Goal: Task Accomplishment & Management: Complete application form

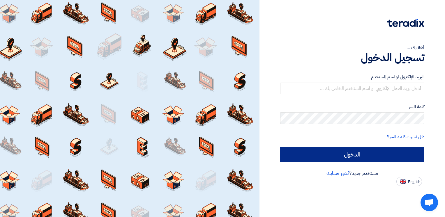
type input "anassr@sharkeyasugar.com"
click at [348, 155] on input "الدخول" at bounding box center [352, 154] width 144 height 15
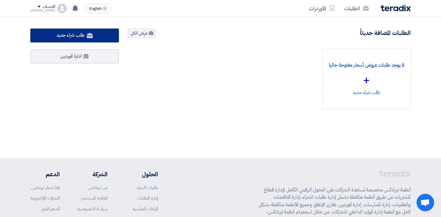
click at [68, 32] on span "طلب شراء جديد" at bounding box center [71, 35] width 28 height 7
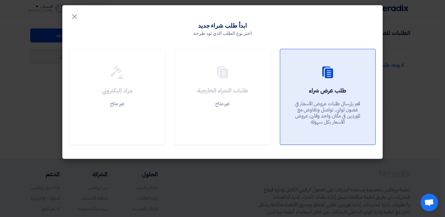
click at [341, 89] on h2 "طلب عرض شراء" at bounding box center [327, 91] width 37 height 8
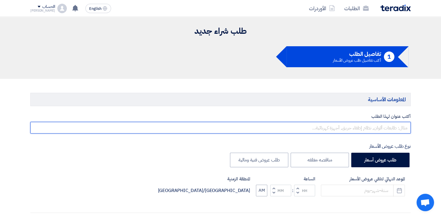
click at [395, 126] on input "text" at bounding box center [220, 128] width 380 height 12
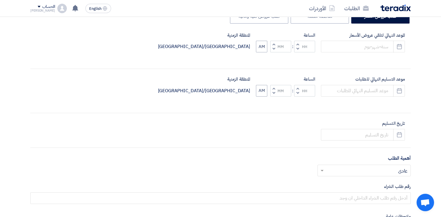
scroll to position [204, 0]
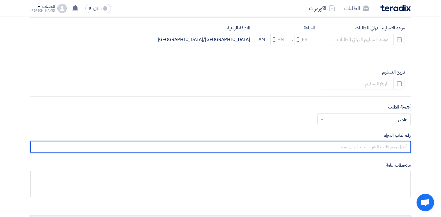
click at [372, 144] on input "text" at bounding box center [220, 147] width 380 height 12
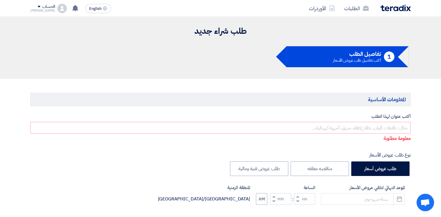
type input "10007801"
click at [396, 126] on input "text" at bounding box center [220, 128] width 380 height 12
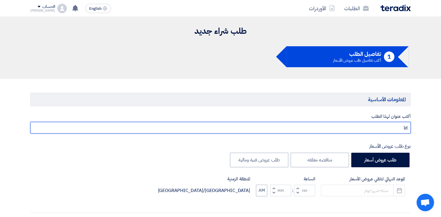
type input "l"
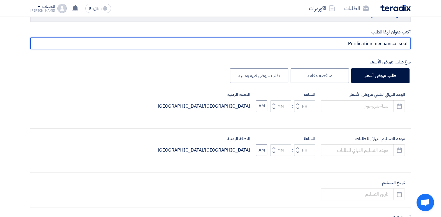
scroll to position [87, 0]
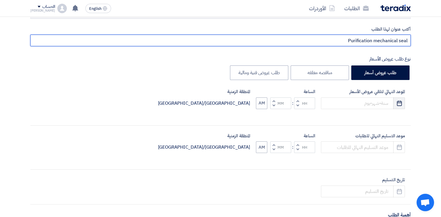
type input "Purification mechanical seal"
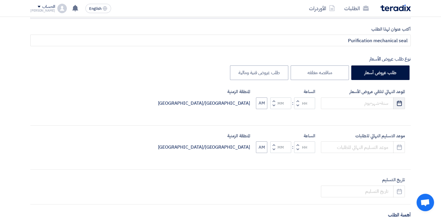
click at [402, 106] on button "Pick a date" at bounding box center [399, 104] width 12 height 12
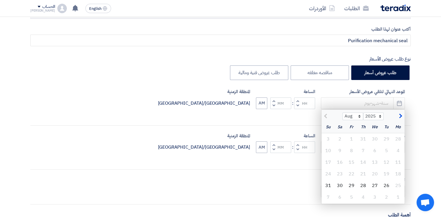
click at [401, 116] on span "button" at bounding box center [399, 116] width 3 height 6
select select "9"
click at [329, 140] on div "7" at bounding box center [328, 139] width 12 height 12
type input "9/7/2025"
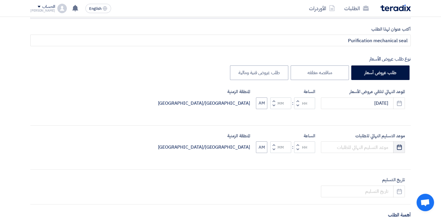
click at [399, 148] on icon "Pick a date" at bounding box center [399, 148] width 6 height 6
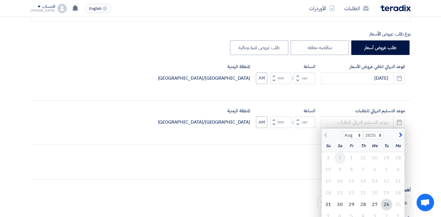
scroll to position [146, 0]
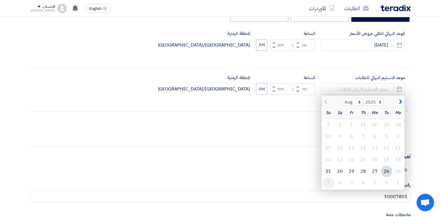
click at [328, 182] on div "7" at bounding box center [328, 183] width 12 height 12
type input "9/7/2025"
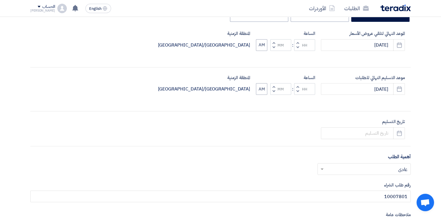
click at [296, 48] on button "Decrement hours" at bounding box center [297, 47] width 7 height 7
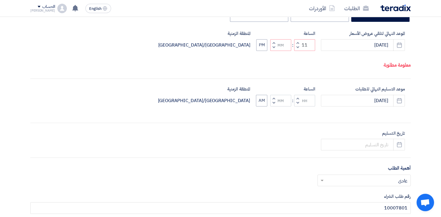
click at [296, 48] on button "Decrement hours" at bounding box center [297, 47] width 7 height 7
type input "10"
click at [297, 104] on span "button" at bounding box center [298, 103] width 2 height 4
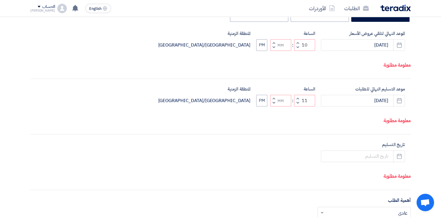
click at [297, 104] on span "button" at bounding box center [298, 103] width 2 height 4
click at [275, 102] on button "Decrement minutes" at bounding box center [273, 102] width 7 height 7
type input "09"
type input "59"
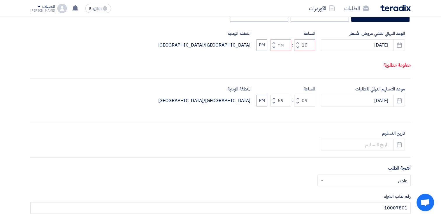
click at [273, 98] on span "button" at bounding box center [274, 98] width 2 height 4
type input "10"
type input "00"
click at [273, 48] on span "button" at bounding box center [274, 47] width 2 height 4
type input "09"
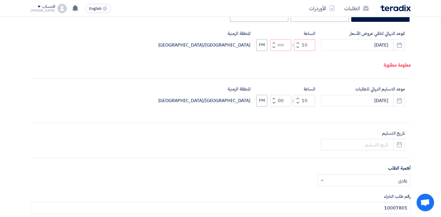
type input "59"
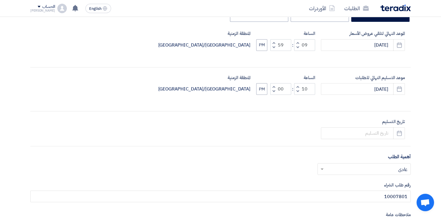
click at [272, 40] on button "Increment minutes" at bounding box center [273, 42] width 7 height 7
type input "10"
type input "00"
drag, startPoint x: 260, startPoint y: 45, endPoint x: 260, endPoint y: 59, distance: 14.9
click at [260, 45] on button "PM" at bounding box center [261, 45] width 11 height 12
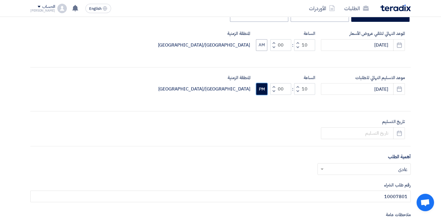
click at [262, 93] on button "PM" at bounding box center [261, 89] width 11 height 12
click at [373, 135] on input at bounding box center [363, 134] width 84 height 12
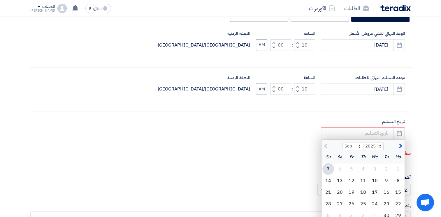
click at [401, 145] on span "button" at bounding box center [399, 146] width 3 height 6
select select "11"
click at [364, 209] on div "27" at bounding box center [363, 216] width 12 height 12
type input "11/27/2025"
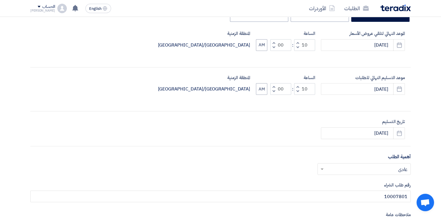
click at [387, 171] on input "text" at bounding box center [367, 170] width 82 height 10
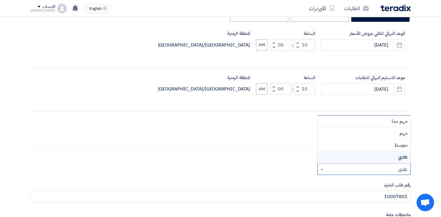
click at [387, 171] on input "text" at bounding box center [367, 170] width 82 height 10
click at [344, 181] on div "أكتب عنوان لهذا الطلب Purification mechanical seal نوع طلب عروض الأسعار طلب عرو…" at bounding box center [220, 112] width 389 height 288
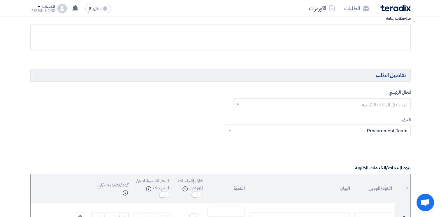
scroll to position [350, 0]
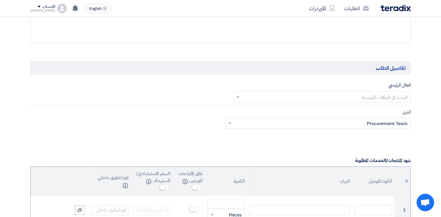
click at [368, 100] on input "text" at bounding box center [325, 98] width 166 height 10
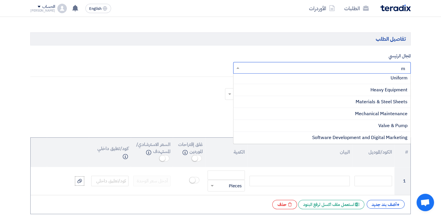
scroll to position [0, 0]
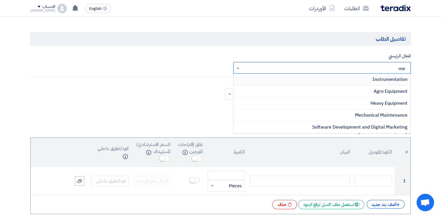
type input "m"
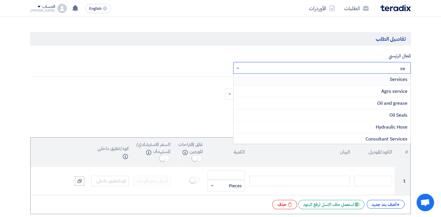
type input "s"
type input "p"
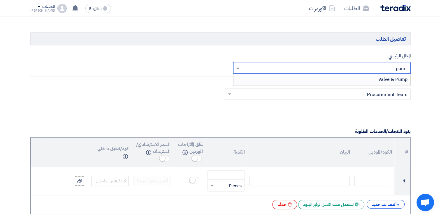
type input "pump"
click at [388, 80] on span "Valve & Pump" at bounding box center [392, 79] width 29 height 7
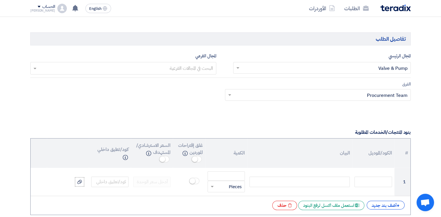
click at [376, 67] on input "text" at bounding box center [325, 69] width 166 height 10
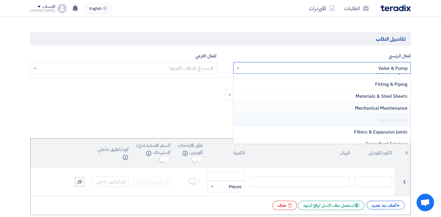
scroll to position [453, 0]
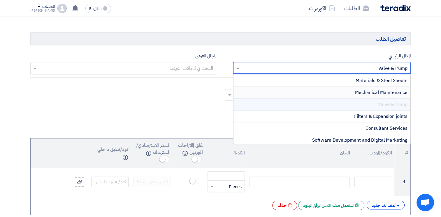
click at [394, 101] on span "Valve & Pump" at bounding box center [392, 104] width 29 height 7
click at [434, 104] on section "المعلومات الأساسية أكتب عنوان لهذا الطلب Purification mechanical seal نوع طلب ع…" at bounding box center [220, 158] width 441 height 917
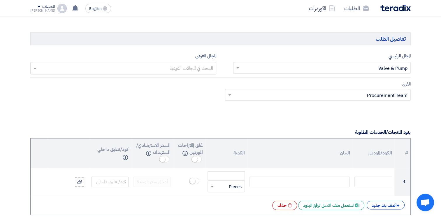
scroll to position [466, 0]
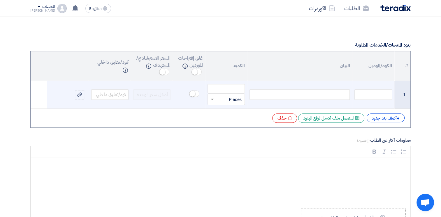
click at [313, 94] on div at bounding box center [299, 94] width 100 height 10
paste div
click at [233, 86] on input "number" at bounding box center [225, 88] width 37 height 9
type input "2"
click at [351, 103] on td "Mec-seal for Pump 10P-13, D60, 1.050,0 kg/m3" at bounding box center [299, 95] width 105 height 28
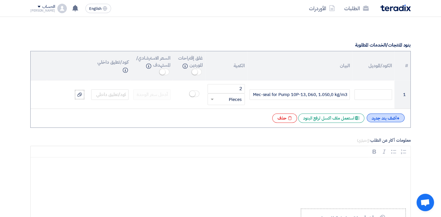
click at [395, 118] on div "+ أضف بند جديد" at bounding box center [386, 118] width 38 height 9
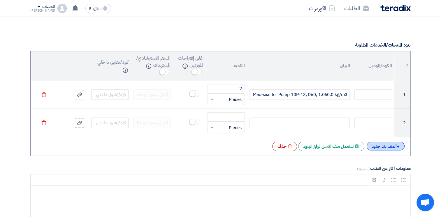
click at [384, 146] on div "+ أضف بند جديد" at bounding box center [386, 146] width 38 height 9
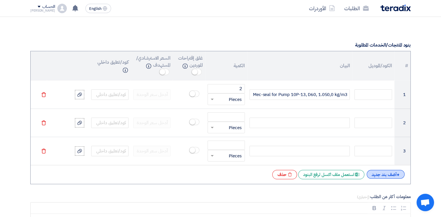
click at [384, 173] on div "+ أضف بند جديد" at bounding box center [386, 174] width 38 height 9
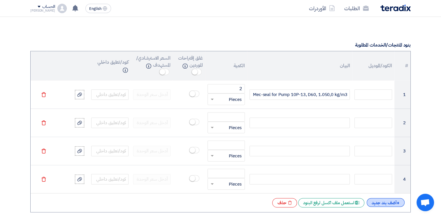
click at [387, 199] on div "+ أضف بند جديد" at bounding box center [386, 202] width 38 height 9
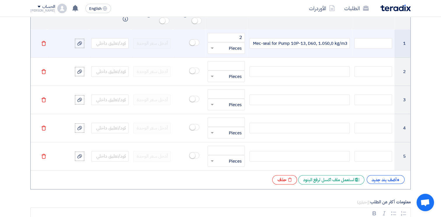
scroll to position [495, 0]
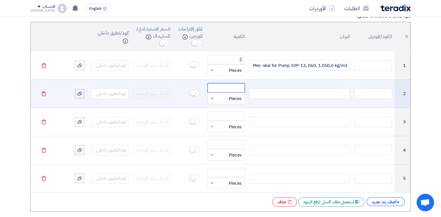
click at [235, 89] on input "number" at bounding box center [225, 87] width 37 height 9
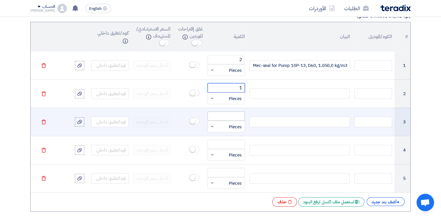
type input "1"
click at [229, 112] on input "number" at bounding box center [225, 116] width 37 height 9
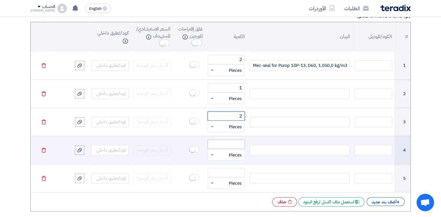
type input "2"
click at [231, 143] on input "number" at bounding box center [225, 144] width 37 height 9
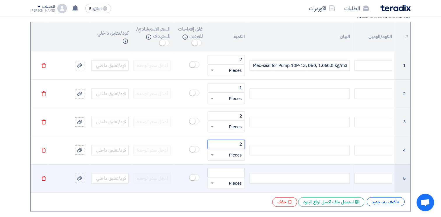
type input "2"
click at [233, 172] on input "number" at bounding box center [225, 172] width 37 height 9
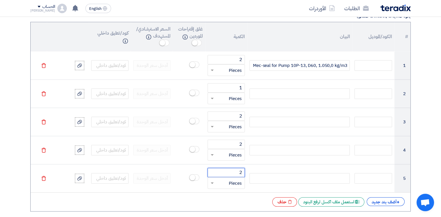
type input "2"
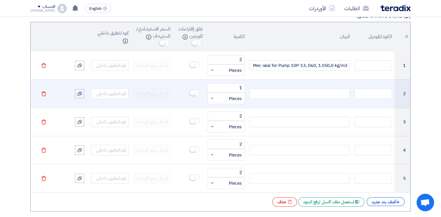
click at [274, 90] on div at bounding box center [299, 94] width 100 height 10
paste div
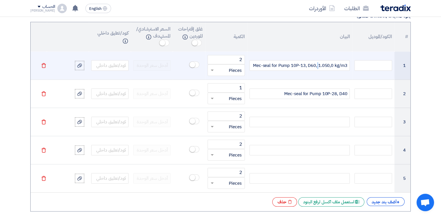
click at [318, 65] on div "Mec-seal for Pump 10P-13, D60, 1.050,0 kg/m3" at bounding box center [299, 65] width 100 height 10
drag, startPoint x: 316, startPoint y: 64, endPoint x: 350, endPoint y: 61, distance: 34.5
click at [350, 61] on td "Mec-seal for Pump 10P-13, D60, 1.050,0 kg/m3" at bounding box center [299, 66] width 105 height 28
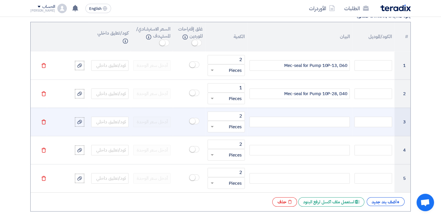
click at [323, 123] on div at bounding box center [299, 122] width 100 height 10
click at [320, 126] on td at bounding box center [299, 122] width 105 height 28
click at [324, 121] on div at bounding box center [299, 122] width 100 height 10
paste div
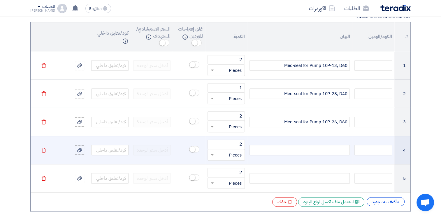
click at [304, 148] on div at bounding box center [299, 150] width 100 height 10
paste div
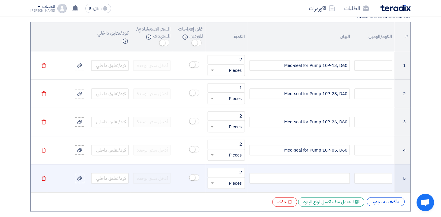
click at [302, 180] on div at bounding box center [299, 178] width 100 height 10
paste div
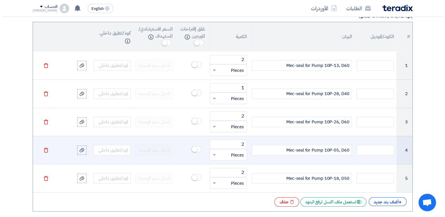
scroll to position [583, 0]
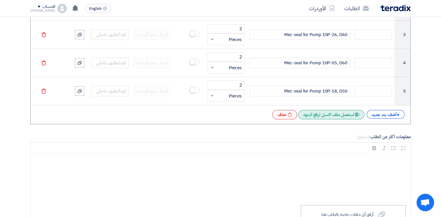
click at [329, 114] on div "Excel file استعمل ملف اكسل لرفع البنود" at bounding box center [331, 114] width 66 height 9
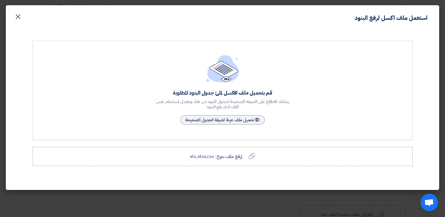
click at [17, 17] on span "×" at bounding box center [18, 16] width 7 height 17
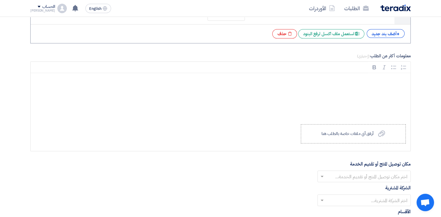
scroll to position [670, 0]
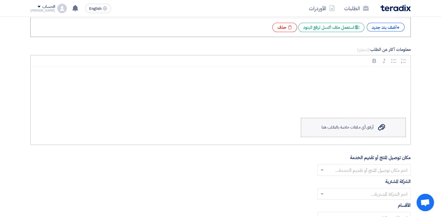
click at [374, 126] on label "Upload a file أرفق أي ملفات خاصة بالطلب هنا" at bounding box center [353, 127] width 105 height 19
click at [0, 0] on input "Upload a file أرفق أي ملفات خاصة بالطلب هنا" at bounding box center [0, 0] width 0 height 0
drag, startPoint x: 374, startPoint y: 126, endPoint x: 336, endPoint y: 133, distance: 38.2
click at [336, 133] on label "Upload a file أرفق أي ملفات خاصة بالطلب هنا" at bounding box center [353, 127] width 105 height 19
click at [0, 0] on input "Upload a file أرفق أي ملفات خاصة بالطلب هنا" at bounding box center [0, 0] width 0 height 0
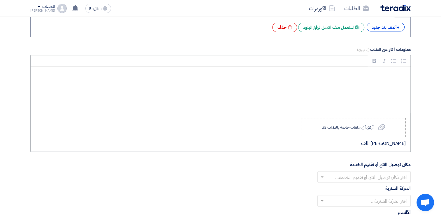
click at [387, 79] on div "Rich Text Editor, main" at bounding box center [221, 90] width 380 height 47
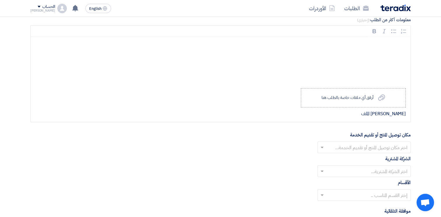
scroll to position [728, 0]
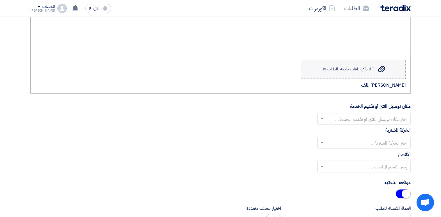
click at [355, 64] on label "Upload a file أرفق أي ملفات خاصة بالطلب هنا" at bounding box center [353, 69] width 105 height 19
click at [0, 0] on input "Upload a file أرفق أي ملفات خاصة بالطلب هنا" at bounding box center [0, 0] width 0 height 0
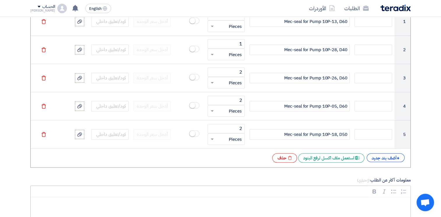
scroll to position [651, 0]
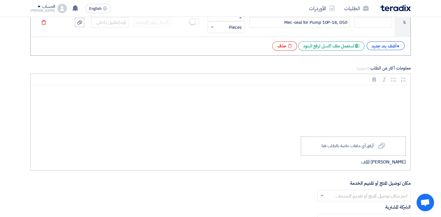
click at [359, 90] on p "Rich Text Editor, main" at bounding box center [223, 94] width 370 height 8
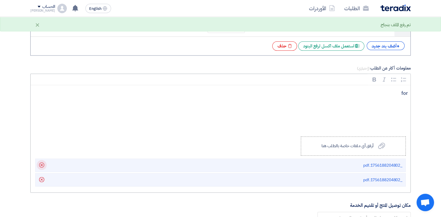
click at [42, 164] on icon "Delete" at bounding box center [42, 165] width 10 height 10
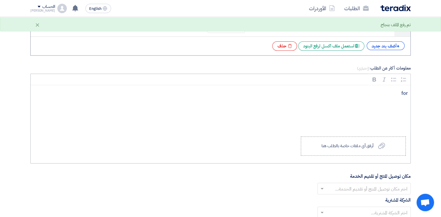
click at [361, 87] on div "for" at bounding box center [221, 108] width 380 height 47
click at [395, 90] on p "any for" at bounding box center [223, 94] width 370 height 8
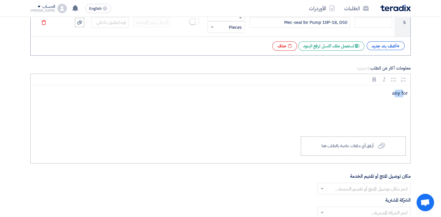
click at [395, 90] on p "any for" at bounding box center [223, 94] width 370 height 8
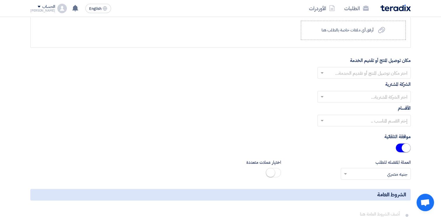
scroll to position [768, 0]
click at [390, 68] on input "text" at bounding box center [367, 73] width 82 height 10
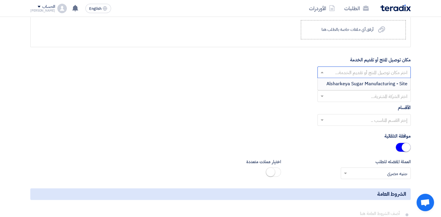
click at [385, 80] on span "Alsharkeya Sugar Manufacturing - Site" at bounding box center [366, 83] width 81 height 7
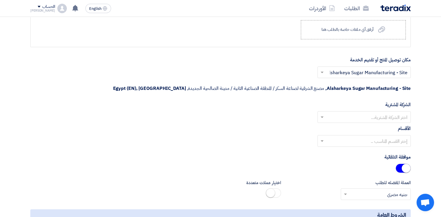
click at [380, 125] on div "الأقسام إختر القسم المناسب .." at bounding box center [220, 138] width 380 height 26
click at [382, 113] on input "text" at bounding box center [367, 118] width 82 height 10
click at [383, 125] on span "Alsharkeya Sugar Manufacturing" at bounding box center [373, 128] width 69 height 7
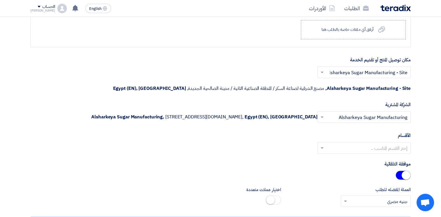
click at [380, 132] on div "الأقسام إختر القسم المناسب .." at bounding box center [220, 145] width 380 height 26
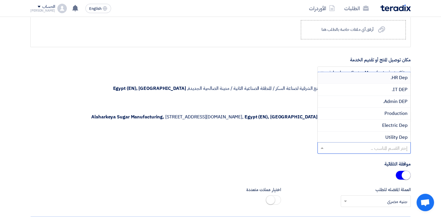
click at [380, 145] on input "text" at bounding box center [367, 149] width 82 height 10
click at [388, 91] on span "Mechanical Dep" at bounding box center [391, 91] width 34 height 7
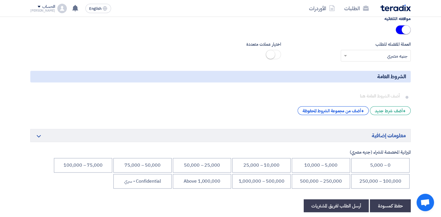
scroll to position [972, 0]
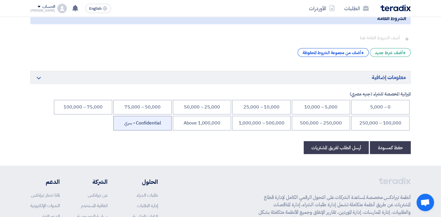
click at [146, 122] on li "Confidential - سري" at bounding box center [142, 123] width 58 height 15
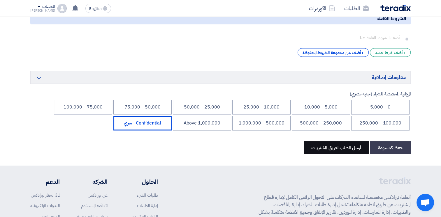
click at [335, 146] on button "أرسل الطلب لفريق المشتريات" at bounding box center [336, 147] width 65 height 13
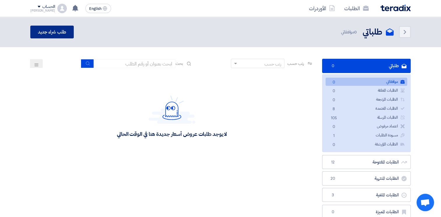
click at [45, 34] on link "طلب شراء جديد" at bounding box center [51, 32] width 43 height 13
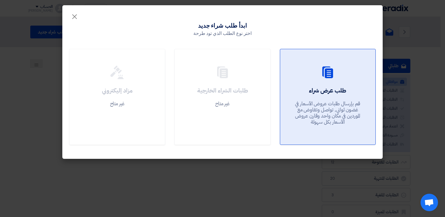
click at [341, 77] on div at bounding box center [327, 74] width 81 height 16
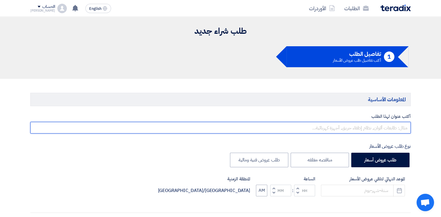
click at [380, 125] on input "text" at bounding box center [220, 128] width 380 height 12
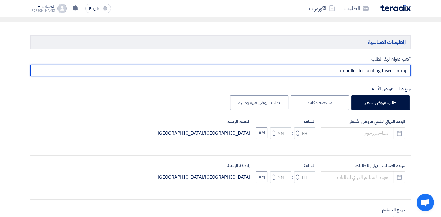
scroll to position [58, 0]
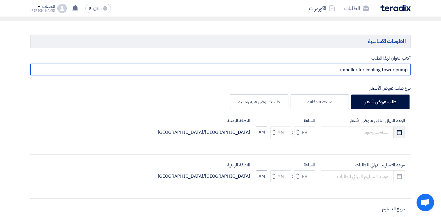
type input "impeller for cooling tower pump"
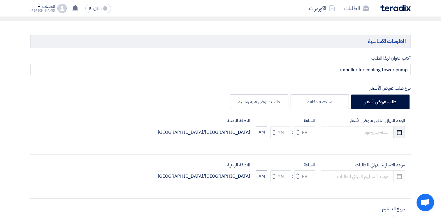
click at [399, 134] on icon "Pick a date" at bounding box center [399, 133] width 6 height 6
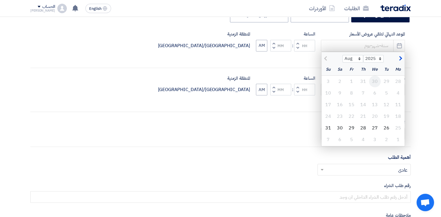
scroll to position [146, 0]
click at [403, 58] on button "button" at bounding box center [400, 57] width 10 height 6
select select "9"
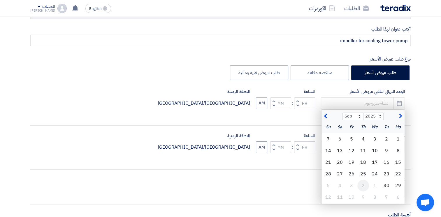
scroll to position [87, 0]
click at [397, 139] on div "1" at bounding box center [398, 139] width 12 height 12
type input "[DATE]"
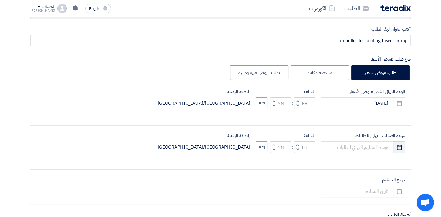
click at [398, 149] on icon "Pick a date" at bounding box center [399, 148] width 6 height 6
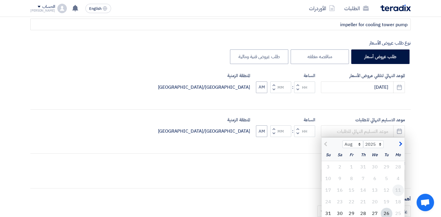
scroll to position [117, 0]
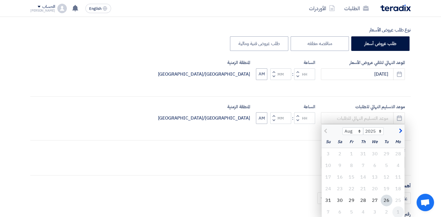
click at [396, 209] on div "1" at bounding box center [398, 213] width 12 height 12
type input "[DATE]"
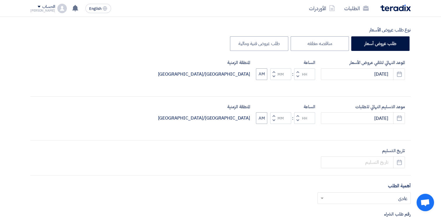
click at [297, 77] on span "button" at bounding box center [298, 76] width 2 height 4
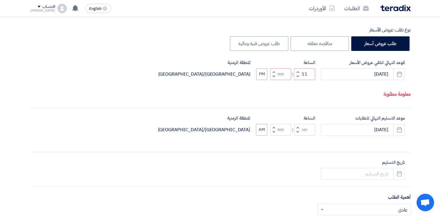
click at [297, 77] on span "button" at bounding box center [298, 76] width 2 height 4
type input "10"
click at [297, 131] on span "button" at bounding box center [298, 132] width 2 height 4
click at [274, 133] on span "button" at bounding box center [274, 132] width 2 height 4
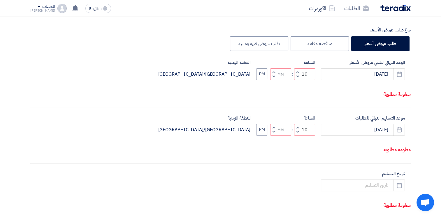
type input "09"
type input "59"
click at [272, 128] on div "Increment minutes 59 Decrement minutes" at bounding box center [280, 130] width 21 height 12
click at [272, 124] on button "Increment minutes" at bounding box center [273, 127] width 7 height 7
type input "10"
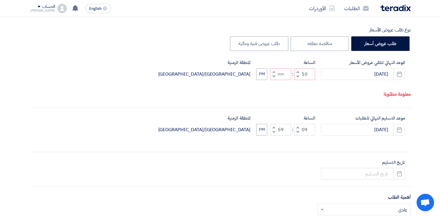
type input "00"
click at [274, 75] on span "button" at bounding box center [274, 76] width 2 height 4
type input "09"
type input "59"
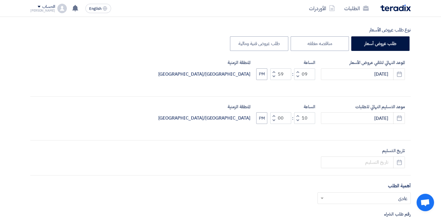
click at [274, 67] on div "الساعة Increment hours 09 Decrement hours : Increment minutes 59 Decrement minu…" at bounding box center [285, 69] width 59 height 21
click at [274, 71] on span "button" at bounding box center [274, 72] width 2 height 4
type input "10"
type input "00"
click at [266, 75] on button "PM" at bounding box center [261, 74] width 11 height 12
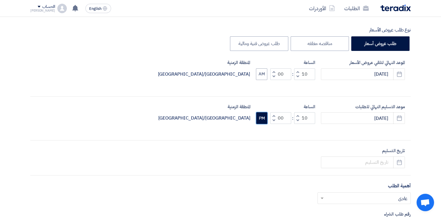
click at [260, 121] on button "PM" at bounding box center [261, 118] width 11 height 12
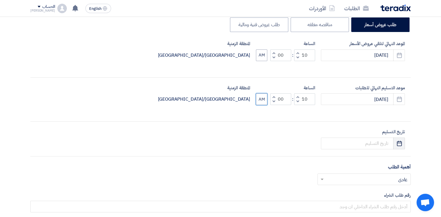
scroll to position [146, 0]
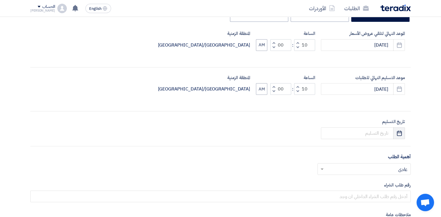
click at [399, 135] on icon "Pick a date" at bounding box center [399, 134] width 6 height 6
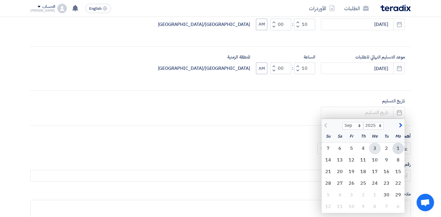
scroll to position [204, 0]
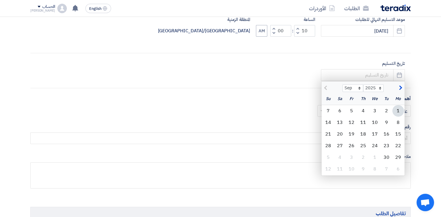
click at [403, 87] on button "button" at bounding box center [400, 87] width 10 height 6
select select "10"
click at [376, 108] on div "1" at bounding box center [375, 111] width 12 height 12
type input "10/1/2025"
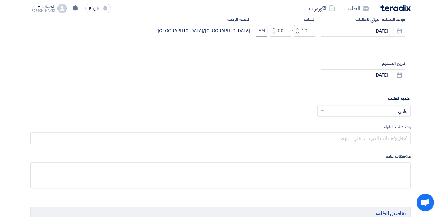
click at [384, 111] on input "text" at bounding box center [367, 112] width 82 height 10
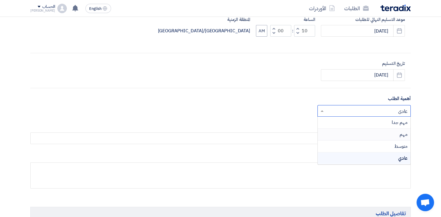
click at [391, 134] on div "مهم" at bounding box center [364, 135] width 93 height 12
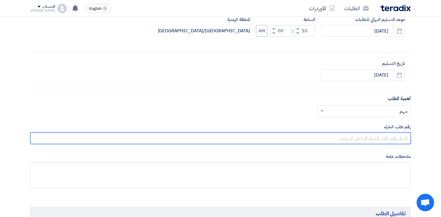
click at [383, 141] on input "text" at bounding box center [220, 139] width 380 height 12
click at [401, 138] on input "text" at bounding box center [220, 139] width 380 height 12
paste input "10007812"
type input "10007812"
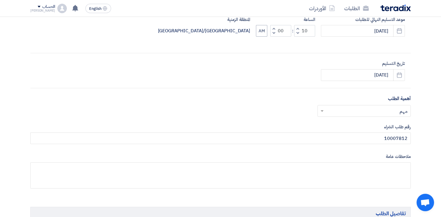
click at [337, 156] on label "ملاحظات عامة" at bounding box center [220, 157] width 380 height 7
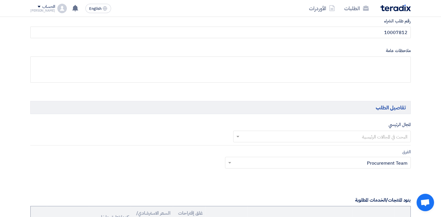
scroll to position [320, 0]
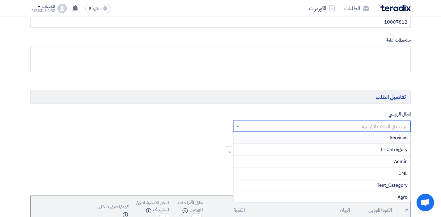
click at [364, 124] on input "text" at bounding box center [325, 127] width 166 height 10
click at [388, 157] on div "Manufacturing" at bounding box center [321, 156] width 177 height 12
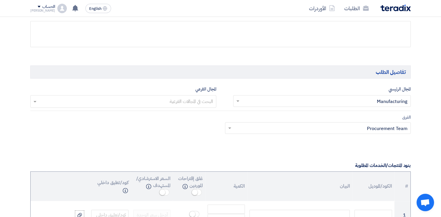
scroll to position [408, 0]
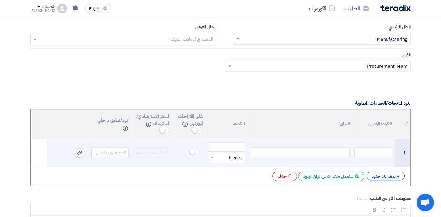
click at [301, 151] on div at bounding box center [299, 153] width 100 height 10
click at [225, 146] on input "number" at bounding box center [225, 146] width 37 height 9
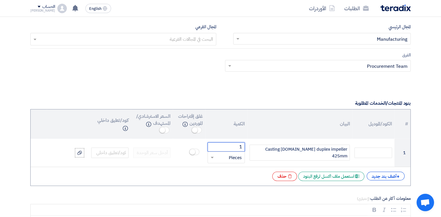
type input "1"
click at [249, 196] on label "معلومات أكثر عن الطلب (إختياري)" at bounding box center [220, 199] width 380 height 7
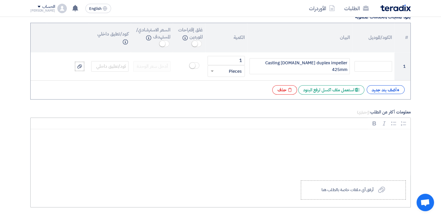
scroll to position [495, 0]
click at [377, 190] on label "Upload a file أرفق أي ملفات خاصة بالطلب هنا" at bounding box center [353, 189] width 105 height 19
click at [0, 0] on input "Upload a file أرفق أي ملفات خاصة بالطلب هنا" at bounding box center [0, 0] width 0 height 0
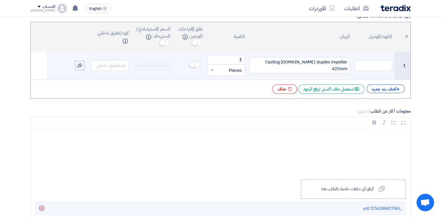
click at [348, 64] on div "Casting st.st duplex impeller 425mm" at bounding box center [299, 65] width 100 height 16
click at [348, 64] on div ", H=Casting st.st duplex impeller 425mm" at bounding box center [299, 65] width 100 height 16
click at [348, 66] on div ", H=Casting st.st duplex impeller 425mm" at bounding box center [299, 65] width 100 height 16
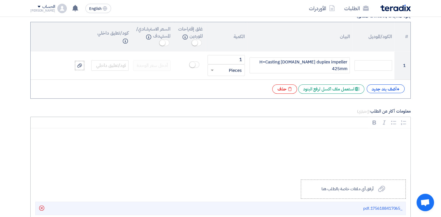
click at [358, 137] on p "Rich Text Editor, main" at bounding box center [223, 137] width 370 height 8
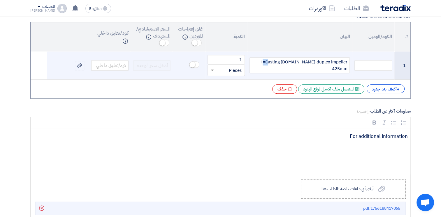
drag, startPoint x: 273, startPoint y: 65, endPoint x: 268, endPoint y: 64, distance: 5.4
click at [268, 64] on div "H=Casting st.st duplex impeller 425mm" at bounding box center [299, 65] width 100 height 16
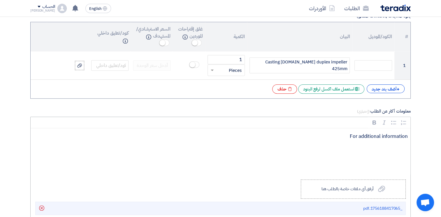
click at [400, 150] on div "For additional information" at bounding box center [221, 151] width 380 height 47
click at [410, 137] on div "For additional information" at bounding box center [221, 151] width 380 height 47
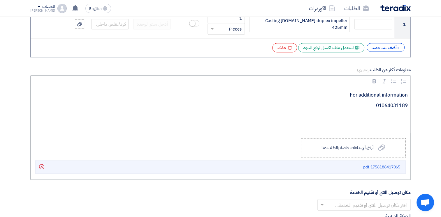
scroll to position [583, 0]
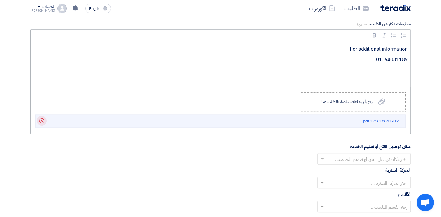
click at [40, 118] on icon "Delete" at bounding box center [42, 121] width 10 height 10
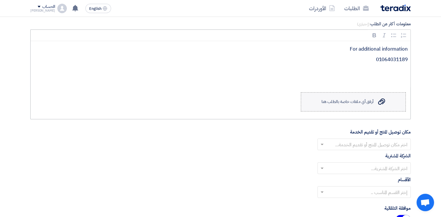
click at [348, 100] on div "أرفق أي ملفات خاصة بالطلب هنا" at bounding box center [347, 102] width 52 height 5
click at [0, 0] on input "Upload a file أرفق أي ملفات خاصة بالطلب هنا" at bounding box center [0, 0] width 0 height 0
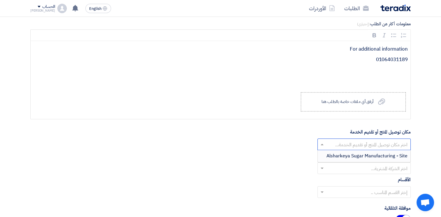
click at [369, 142] on input "text" at bounding box center [367, 145] width 82 height 10
click at [369, 153] on span "Alsharkeya Sugar Manufacturing - Site" at bounding box center [366, 156] width 81 height 7
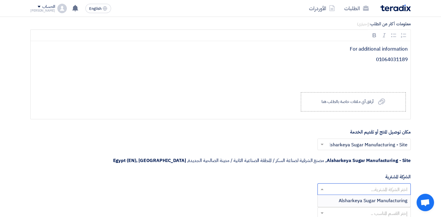
click at [371, 185] on input "text" at bounding box center [367, 190] width 82 height 10
click at [374, 198] on span "Alsharkeya Sugar Manufacturing" at bounding box center [373, 201] width 69 height 7
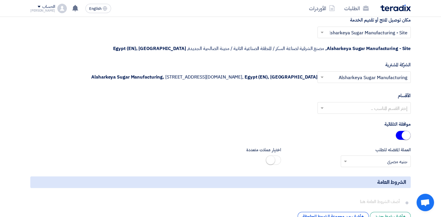
scroll to position [699, 0]
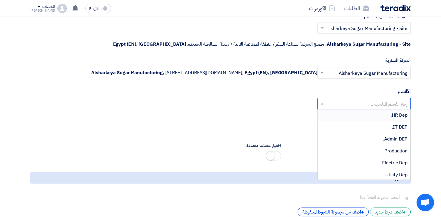
click at [376, 102] on input "text" at bounding box center [367, 104] width 82 height 10
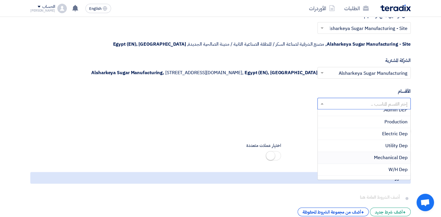
click at [383, 154] on span "Mechanical Dep" at bounding box center [391, 157] width 34 height 7
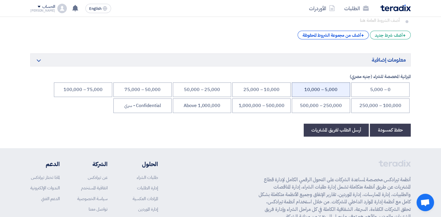
scroll to position [874, 0]
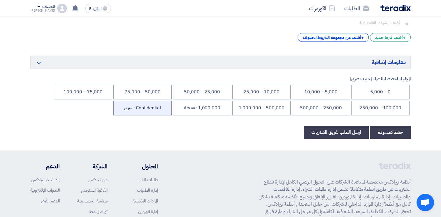
click at [128, 106] on li "Confidential - سري" at bounding box center [142, 108] width 58 height 15
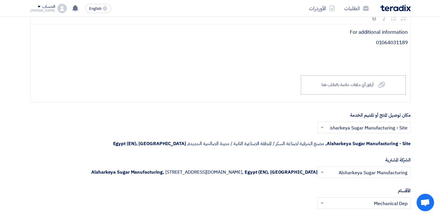
scroll to position [466, 0]
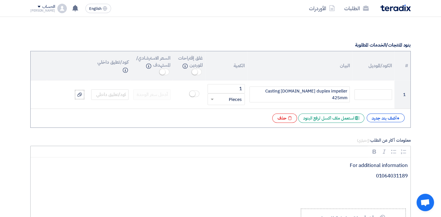
click at [407, 165] on p "For additional information" at bounding box center [223, 166] width 370 height 8
drag, startPoint x: 396, startPoint y: 176, endPoint x: 393, endPoint y: 175, distance: 2.9
click at [393, 175] on p "Ahmed idress" at bounding box center [223, 176] width 370 height 8
click at [392, 175] on p "AhmedIdress" at bounding box center [223, 176] width 370 height 8
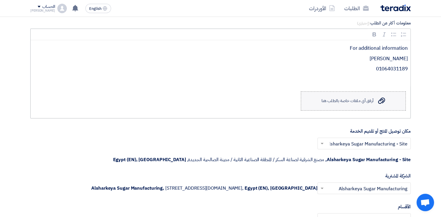
scroll to position [583, 0]
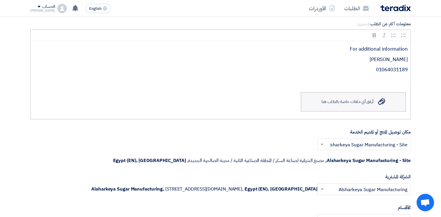
click at [355, 100] on div "أرفق أي ملفات خاصة بالطلب هنا" at bounding box center [347, 102] width 52 height 5
click at [0, 0] on input "Upload a file أرفق أي ملفات خاصة بالطلب هنا" at bounding box center [0, 0] width 0 height 0
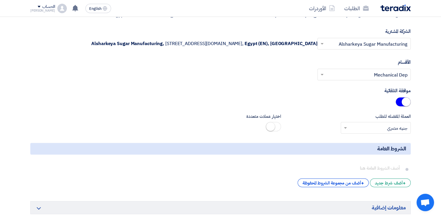
scroll to position [466, 0]
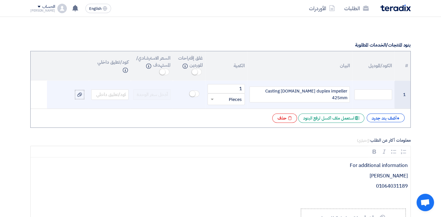
click at [274, 93] on div "Casting st.st duplex impeller 425mm" at bounding box center [299, 95] width 100 height 16
click at [314, 93] on div "Casting st.st duplex impeller 425mm" at bounding box center [299, 95] width 100 height 16
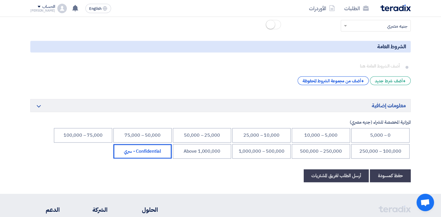
scroll to position [845, 0]
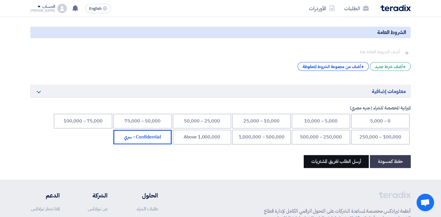
click at [337, 159] on button "أرسل الطلب لفريق المشتريات" at bounding box center [336, 161] width 65 height 13
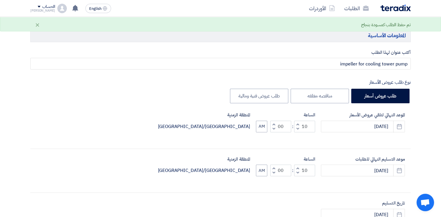
scroll to position [181, 0]
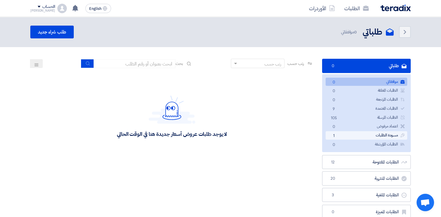
click at [359, 136] on link "[DEMOGRAPHIC_DATA] [DEMOGRAPHIC_DATA] 1" at bounding box center [366, 135] width 82 height 8
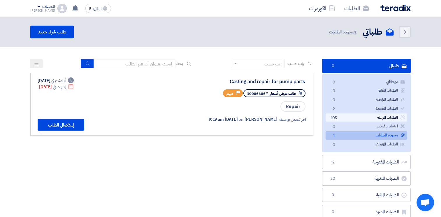
click at [376, 117] on link "الطلبات المرسلة الطلبات المرسلة 105" at bounding box center [366, 118] width 82 height 8
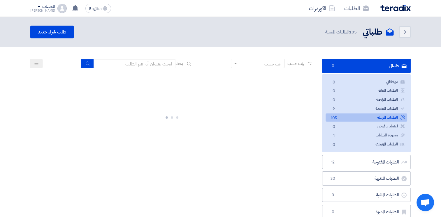
click at [369, 120] on link "الطلبات المرسلة الطلبات المرسلة 105" at bounding box center [366, 118] width 82 height 8
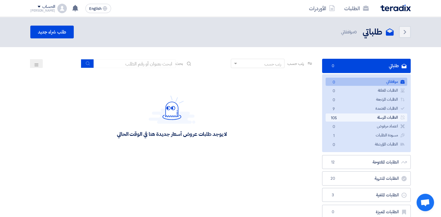
click at [376, 118] on link "الطلبات المرسلة الطلبات المرسلة 105" at bounding box center [366, 118] width 82 height 8
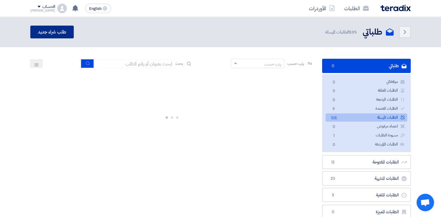
click at [57, 32] on link "طلب شراء جديد" at bounding box center [51, 32] width 43 height 13
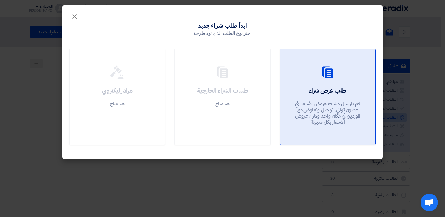
click at [307, 91] on div "طلب عرض شراء قم بإرسال طلبات عروض الأسعار في غضون ثواني, تواصل وتفاوض مع المورد…" at bounding box center [327, 108] width 81 height 42
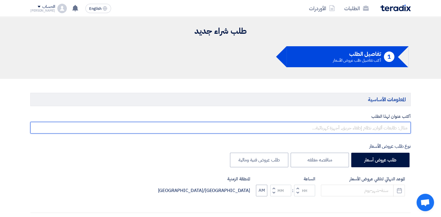
click at [381, 126] on input "text" at bounding box center [220, 128] width 380 height 12
type input "اصلاح اوجه تلامس مانع تسريب ميكانيكي"
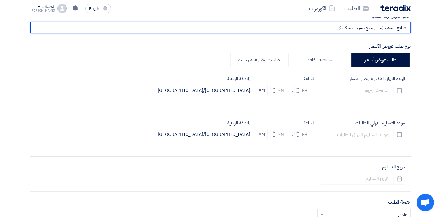
scroll to position [117, 0]
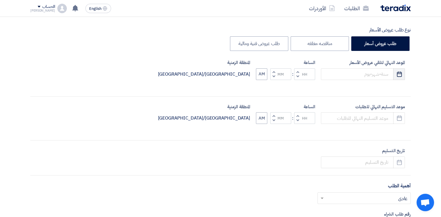
click at [396, 74] on icon "Pick a date" at bounding box center [399, 74] width 6 height 6
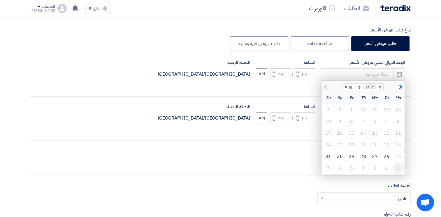
click at [398, 168] on div "1" at bounding box center [398, 169] width 12 height 12
type input "[DATE]"
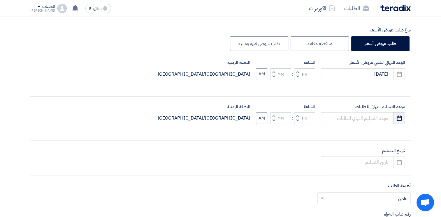
click at [401, 119] on use "button" at bounding box center [399, 118] width 5 height 5
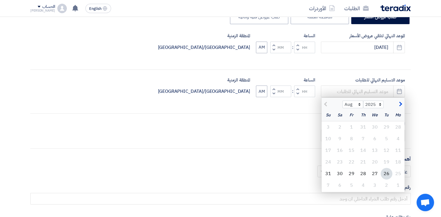
scroll to position [175, 0]
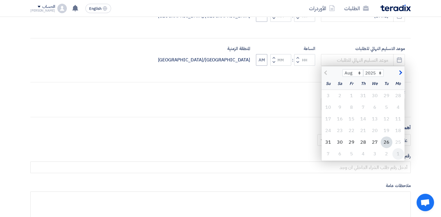
click at [398, 154] on div "1" at bounding box center [398, 154] width 12 height 12
type input "[DATE]"
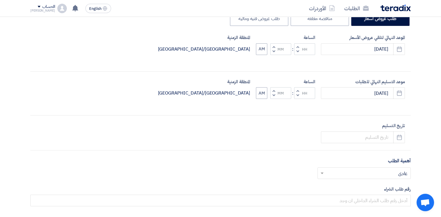
scroll to position [117, 0]
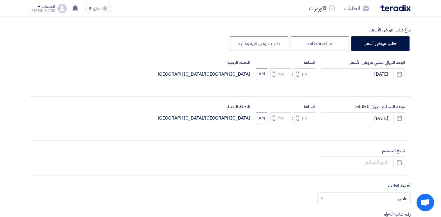
click at [299, 76] on button "Decrement hours" at bounding box center [297, 76] width 7 height 7
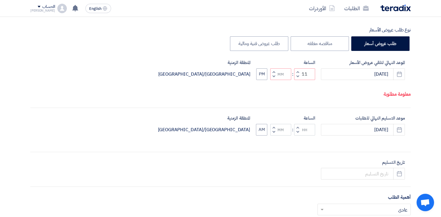
click at [297, 70] on span "button" at bounding box center [298, 72] width 2 height 4
type input "12"
click at [297, 132] on span "button" at bounding box center [298, 132] width 2 height 4
type input "10"
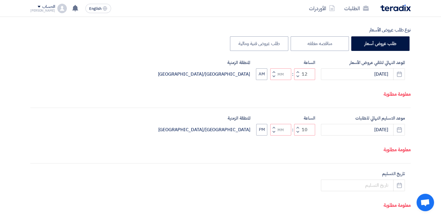
click at [297, 75] on span "button" at bounding box center [298, 76] width 2 height 4
click at [273, 76] on span "button" at bounding box center [274, 76] width 2 height 4
type input "09"
type input "59"
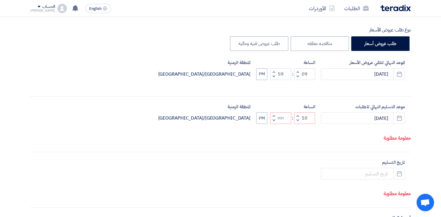
click at [273, 70] on span "button" at bounding box center [274, 72] width 2 height 4
type input "10"
type input "00"
click at [273, 122] on span "button" at bounding box center [274, 120] width 2 height 4
type input "09"
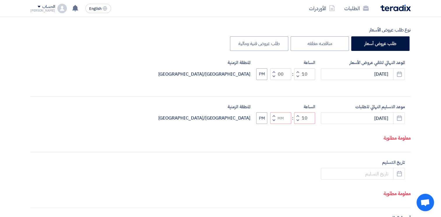
type input "59"
click at [274, 114] on span "button" at bounding box center [274, 116] width 2 height 4
type input "10"
type input "00"
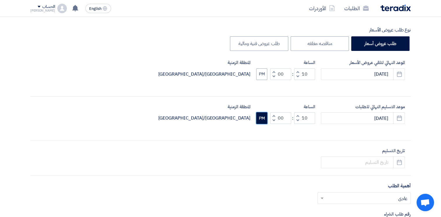
click at [262, 118] on button "PM" at bounding box center [261, 118] width 11 height 12
click at [266, 71] on button "PM" at bounding box center [261, 74] width 11 height 12
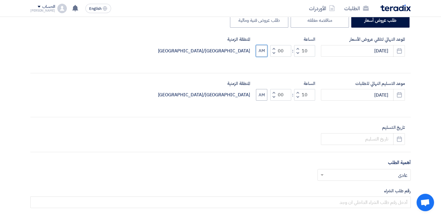
scroll to position [175, 0]
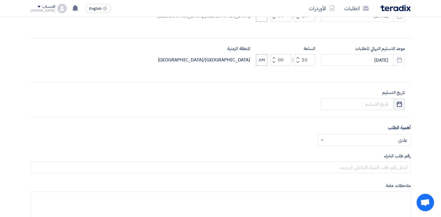
click at [398, 103] on icon "Pick a date" at bounding box center [399, 104] width 6 height 6
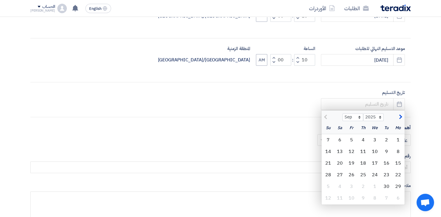
click at [401, 117] on span "button" at bounding box center [399, 117] width 3 height 6
click at [325, 117] on span "button" at bounding box center [326, 117] width 3 height 6
select select "9"
click at [350, 199] on div "10" at bounding box center [352, 199] width 12 height 12
type input "[DATE]"
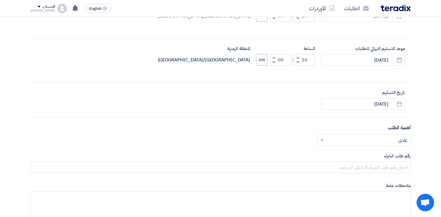
click at [383, 137] on input "text" at bounding box center [367, 141] width 82 height 10
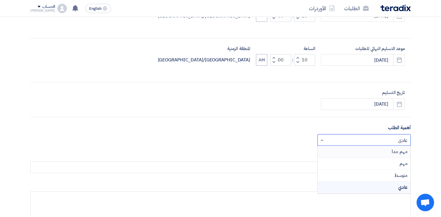
click at [386, 149] on div "مهم جدا" at bounding box center [364, 152] width 93 height 12
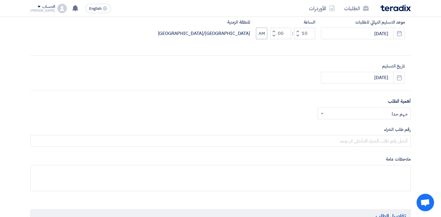
scroll to position [204, 0]
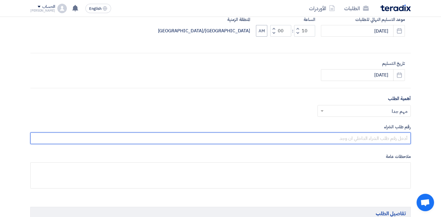
click at [387, 139] on input "text" at bounding box center [220, 139] width 380 height 12
click at [395, 138] on input "text" at bounding box center [220, 139] width 380 height 12
type input "10007813"
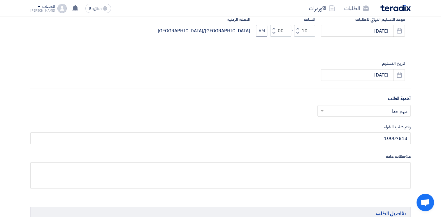
click at [373, 149] on div "أكتب عنوان لهذا الطلب اصلاح اوجه تلامس مانع تسريب ميكانيكي نوع طلب عروض الأسعار…" at bounding box center [220, 53] width 389 height 288
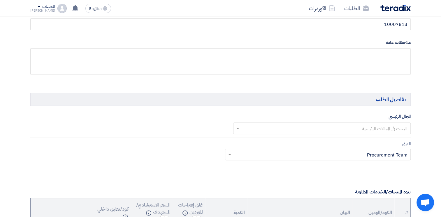
scroll to position [350, 0]
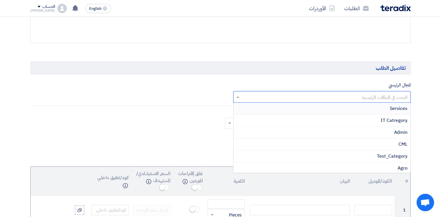
click at [361, 94] on input "text" at bounding box center [325, 98] width 166 height 10
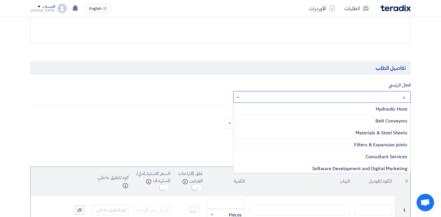
scroll to position [0, 0]
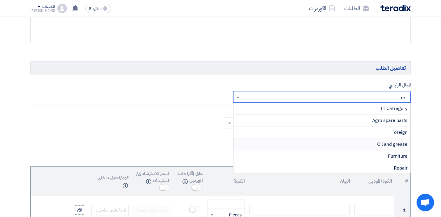
type input "rep"
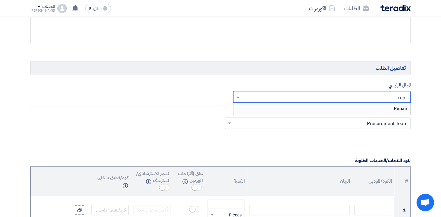
click at [403, 109] on span "Repair" at bounding box center [401, 108] width 14 height 7
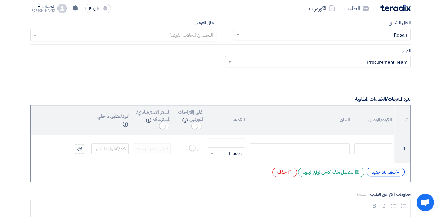
scroll to position [437, 0]
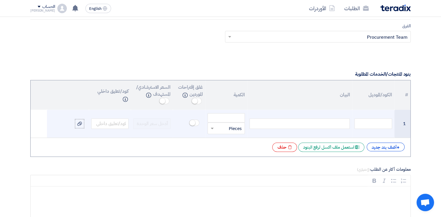
click at [327, 125] on div at bounding box center [299, 124] width 100 height 10
click at [233, 116] on input "number" at bounding box center [225, 117] width 37 height 9
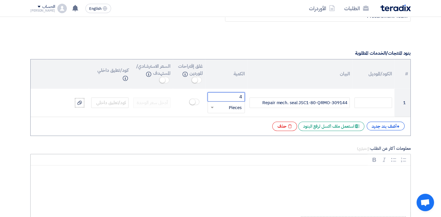
scroll to position [524, 0]
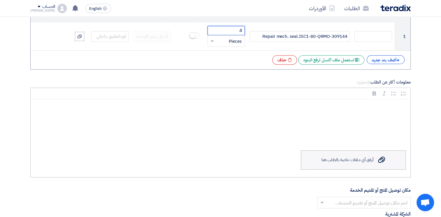
type input "4"
click at [373, 159] on div "أرفق أي ملفات خاصة بالطلب هنا" at bounding box center [347, 160] width 52 height 5
click at [0, 0] on input "Upload a file أرفق أي ملفات خاصة بالطلب هنا" at bounding box center [0, 0] width 0 height 0
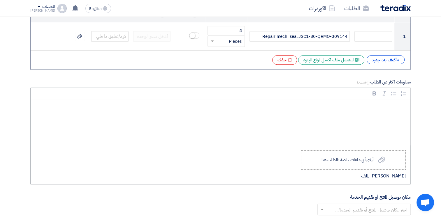
click at [346, 99] on div "Rich Text Editor, main" at bounding box center [221, 122] width 380 height 47
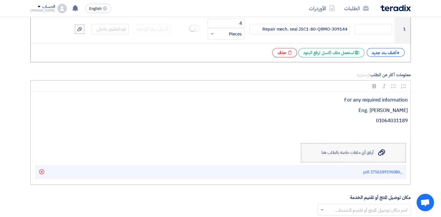
scroll to position [612, 0]
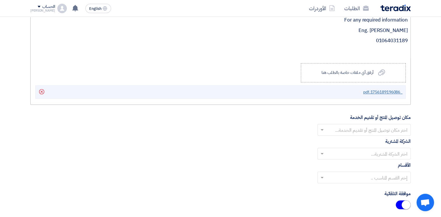
click at [387, 89] on span "_1756189196086.pdf" at bounding box center [382, 92] width 39 height 6
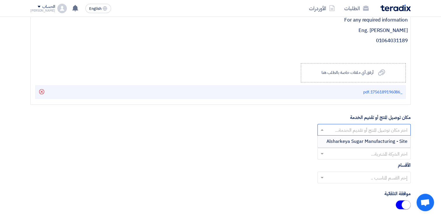
click at [383, 127] on input "text" at bounding box center [367, 131] width 82 height 10
click at [386, 138] on span "Alsharkeya Sugar Manufacturing - Site" at bounding box center [366, 141] width 81 height 7
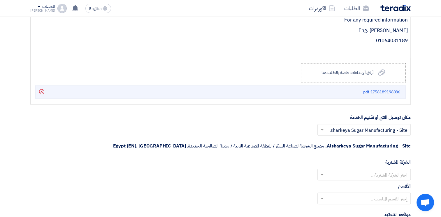
click at [379, 170] on input "text" at bounding box center [367, 175] width 82 height 10
click at [383, 183] on span "Alsharkeya Sugar Manufacturing" at bounding box center [373, 186] width 69 height 7
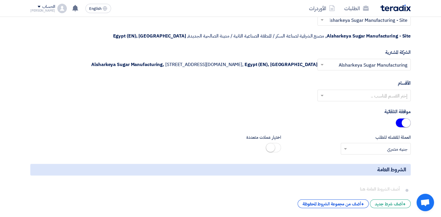
scroll to position [728, 0]
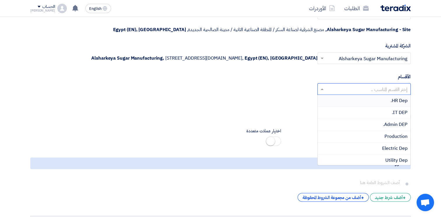
click at [387, 87] on input "text" at bounding box center [367, 90] width 82 height 10
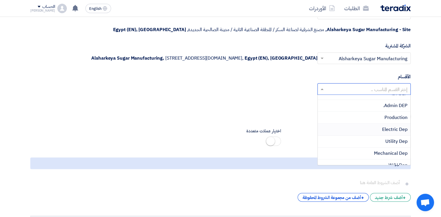
scroll to position [29, 0]
click at [393, 140] on span "Mechanical Dep" at bounding box center [391, 143] width 34 height 7
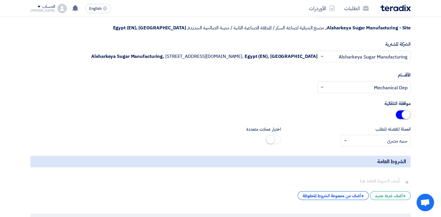
scroll to position [845, 0]
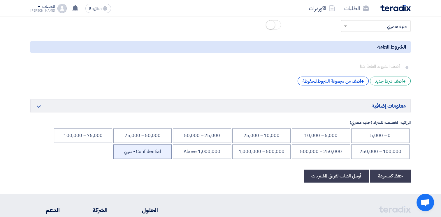
click at [154, 149] on li "Confidential - سري" at bounding box center [142, 152] width 58 height 15
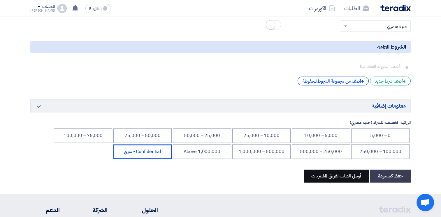
click at [346, 174] on button "أرسل الطلب لفريق المشتريات" at bounding box center [336, 176] width 65 height 13
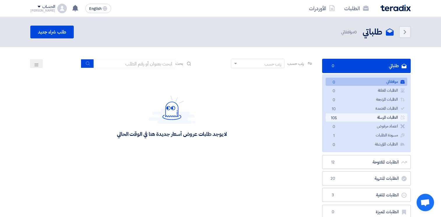
click at [359, 119] on link "الطلبات المرسلة الطلبات المرسلة 105" at bounding box center [366, 118] width 82 height 8
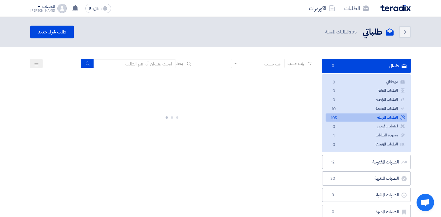
click at [375, 66] on link "طلباتي طلباتي 0" at bounding box center [366, 66] width 89 height 14
click at [402, 116] on use at bounding box center [402, 117] width 4 height 4
click at [400, 108] on link "الطلبات المعتمدة الطلبات المعتمدة 10" at bounding box center [366, 109] width 82 height 8
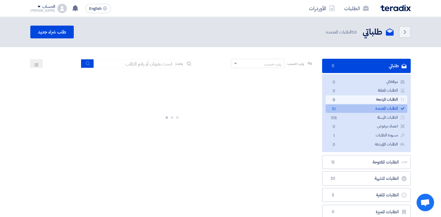
click at [378, 101] on link "الطلبات المرتجعة الطلبات المرتجعة 0" at bounding box center [366, 100] width 82 height 8
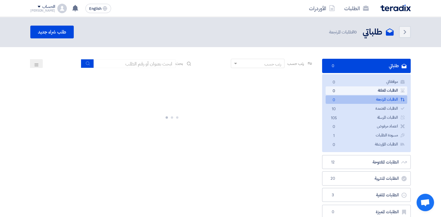
click at [373, 92] on link "الطلبات المعلقة الطلبات المعلقة 0" at bounding box center [366, 91] width 82 height 8
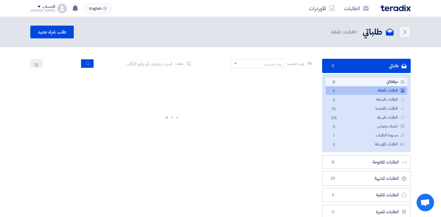
click at [372, 83] on link "موافقاتي موافقاتي 0" at bounding box center [366, 82] width 82 height 8
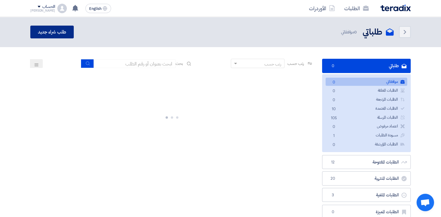
click at [55, 31] on link "طلب شراء جديد" at bounding box center [51, 32] width 43 height 13
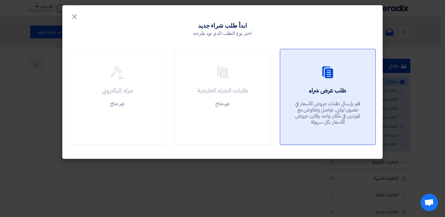
click at [330, 87] on h2 "طلب عرض شراء" at bounding box center [327, 91] width 37 height 8
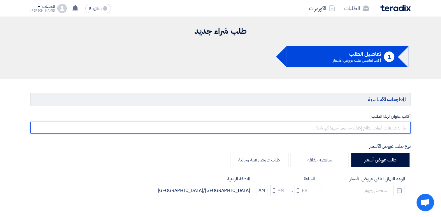
click at [389, 129] on input "text" at bounding box center [220, 128] width 380 height 12
type input "h"
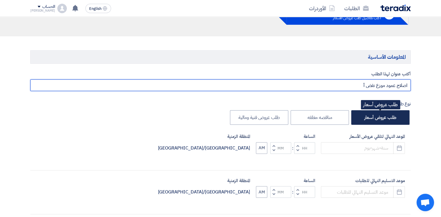
scroll to position [87, 0]
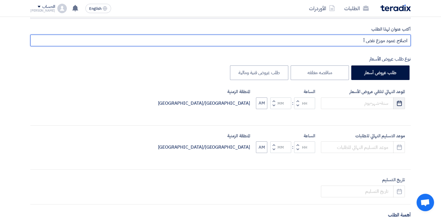
type input "اصلاح عمود موزع نفض أ"
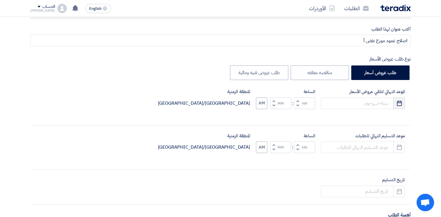
click at [399, 105] on icon "Pick a date" at bounding box center [399, 104] width 6 height 6
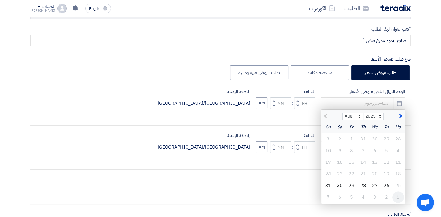
click at [399, 198] on div "1" at bounding box center [398, 198] width 12 height 12
type input "[DATE]"
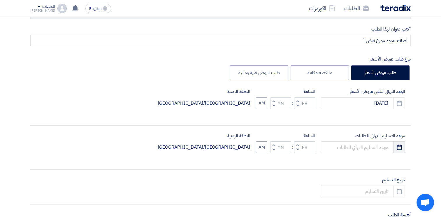
click at [398, 150] on icon "Pick a date" at bounding box center [399, 148] width 6 height 6
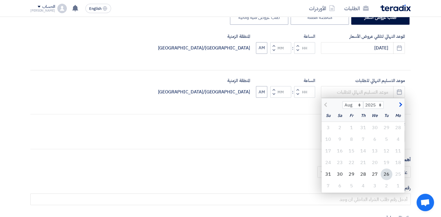
scroll to position [146, 0]
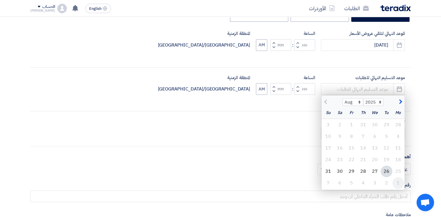
click at [397, 182] on div "1" at bounding box center [398, 183] width 12 height 12
type input "[DATE]"
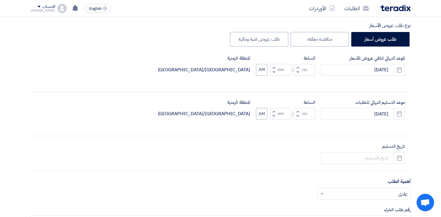
scroll to position [175, 0]
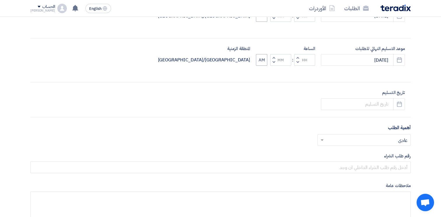
click at [385, 140] on input "text" at bounding box center [367, 141] width 82 height 10
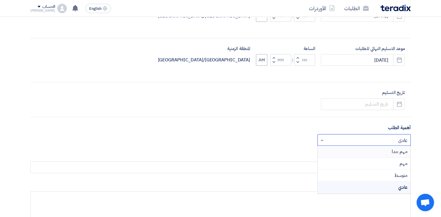
click at [390, 151] on div "مهم جدا" at bounding box center [364, 152] width 93 height 12
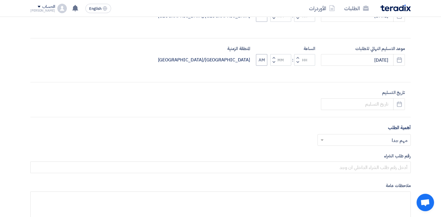
click at [398, 110] on div "أكتب عنوان لهذا الطلب اصلاح عمود موزع نفض أ نوع طلب عروض الأسعار طلب عروض أسعار…" at bounding box center [220, 83] width 389 height 288
click at [396, 107] on button "Pick a date" at bounding box center [399, 104] width 12 height 12
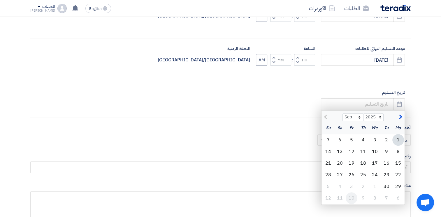
click at [352, 198] on div "10" at bounding box center [352, 199] width 12 height 12
type input "[DATE]"
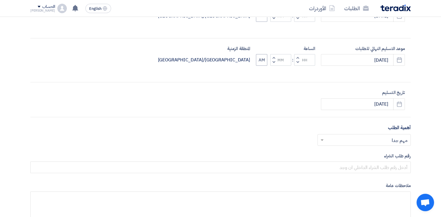
scroll to position [117, 0]
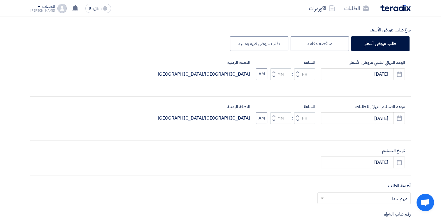
click at [297, 75] on span "button" at bounding box center [298, 76] width 2 height 4
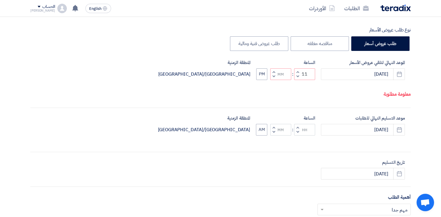
click at [297, 75] on span "button" at bounding box center [298, 76] width 2 height 4
type input "10"
click at [299, 130] on button "Decrement hours" at bounding box center [297, 131] width 7 height 7
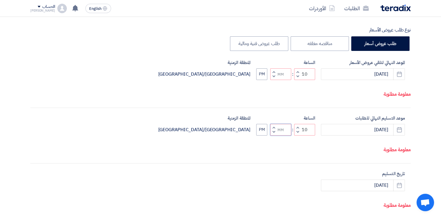
click at [278, 131] on input "Minutes" at bounding box center [280, 130] width 21 height 12
click at [273, 131] on span "button" at bounding box center [274, 132] width 2 height 4
type input "09"
type input "59"
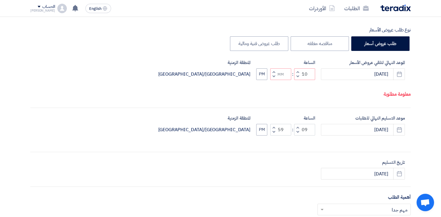
click at [272, 128] on div "Increment minutes 59 Decrement minutes" at bounding box center [280, 130] width 21 height 12
click at [275, 126] on button "Increment minutes" at bounding box center [273, 127] width 7 height 7
type input "10"
type input "00"
click at [273, 77] on span "button" at bounding box center [274, 76] width 2 height 4
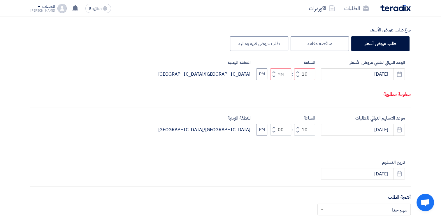
type input "09"
type input "59"
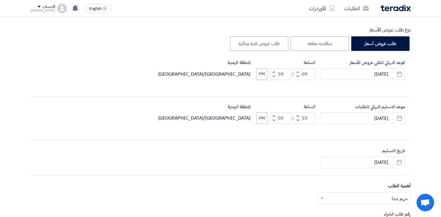
click at [273, 71] on span "button" at bounding box center [274, 72] width 2 height 4
type input "10"
type input "00"
click at [260, 72] on button "PM" at bounding box center [261, 74] width 11 height 12
click at [263, 118] on button "PM" at bounding box center [261, 118] width 11 height 12
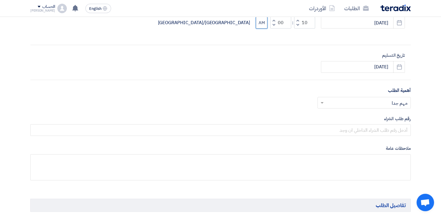
scroll to position [233, 0]
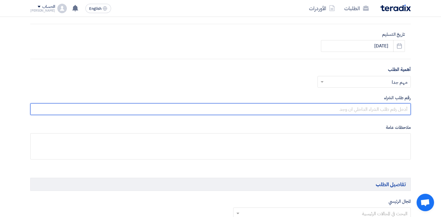
click at [376, 109] on input "text" at bounding box center [220, 109] width 380 height 12
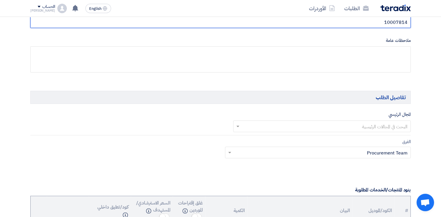
scroll to position [320, 0]
type input "10007814"
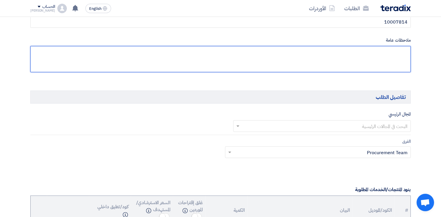
click at [382, 58] on textarea at bounding box center [220, 59] width 380 height 26
type textarea "خاص بالتكرير"
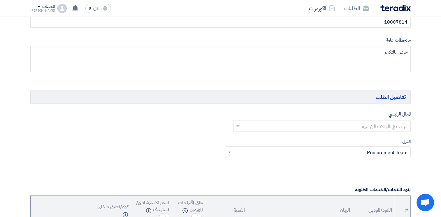
click at [385, 129] on input "text" at bounding box center [325, 127] width 166 height 10
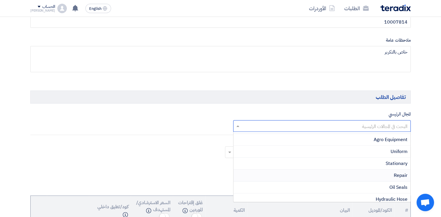
click at [397, 175] on span "Repair" at bounding box center [401, 175] width 14 height 7
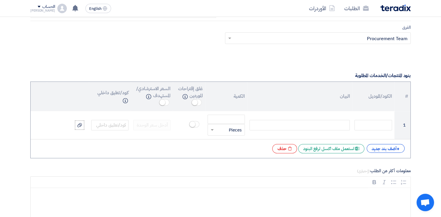
scroll to position [437, 0]
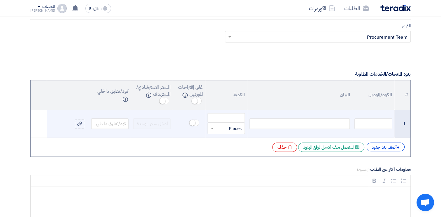
click at [314, 123] on div at bounding box center [299, 124] width 100 height 10
drag, startPoint x: 226, startPoint y: 114, endPoint x: 226, endPoint y: 118, distance: 4.4
click at [226, 114] on input "number" at bounding box center [225, 117] width 37 height 9
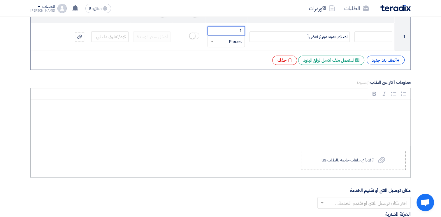
scroll to position [524, 0]
type input "1"
click at [344, 159] on div "أرفق أي ملفات خاصة بالطلب هنا" at bounding box center [347, 160] width 52 height 5
click at [0, 0] on input "Upload a file أرفق أي ملفات خاصة بالطلب هنا" at bounding box center [0, 0] width 0 height 0
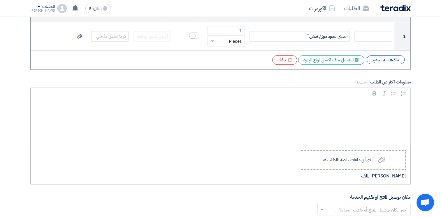
click at [366, 111] on div "Rich Text Editor, main" at bounding box center [221, 122] width 380 height 47
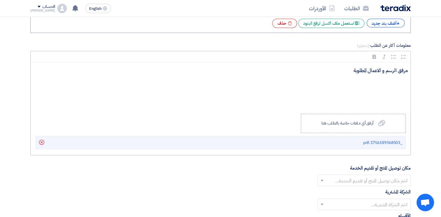
scroll to position [612, 0]
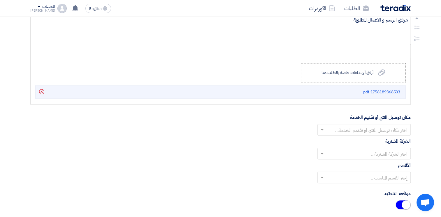
click at [379, 129] on input "text" at bounding box center [367, 131] width 82 height 10
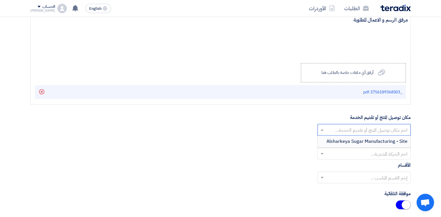
click at [378, 139] on span "Alsharkeya Sugar Manufacturing - Site" at bounding box center [366, 141] width 81 height 7
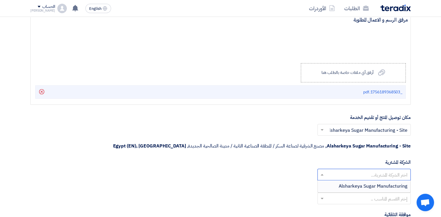
click at [379, 170] on input "text" at bounding box center [367, 175] width 82 height 10
click at [387, 183] on span "Alsharkeya Sugar Manufacturing" at bounding box center [373, 186] width 69 height 7
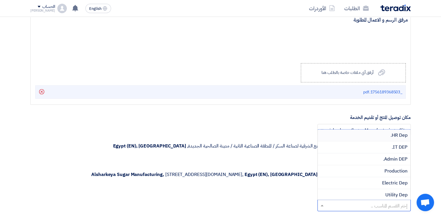
click at [388, 201] on div at bounding box center [364, 206] width 93 height 10
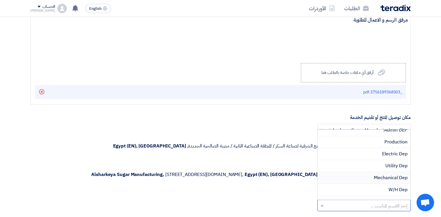
click at [393, 177] on span "Mechanical Dep" at bounding box center [391, 178] width 34 height 7
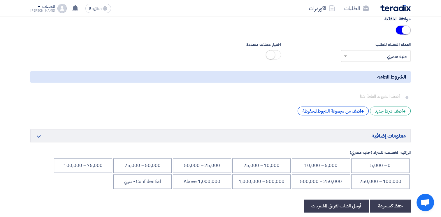
scroll to position [816, 0]
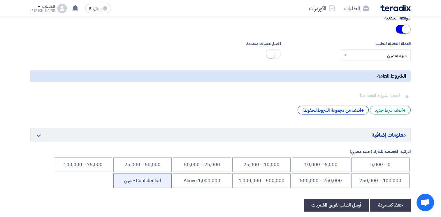
click at [152, 178] on li "Confidential - سري" at bounding box center [142, 181] width 58 height 15
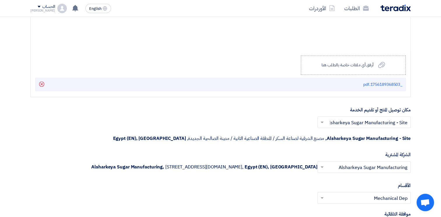
scroll to position [583, 0]
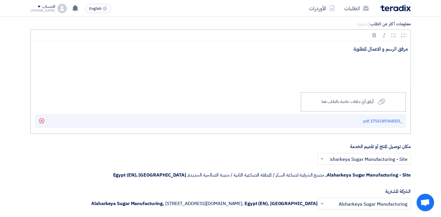
click at [342, 46] on p "مرفق الرسم و الاعمال المطلوبة" at bounding box center [223, 49] width 370 height 8
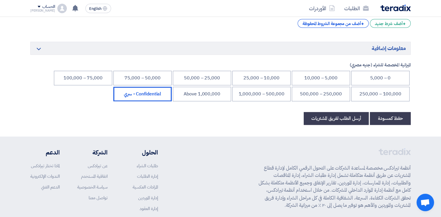
scroll to position [903, 0]
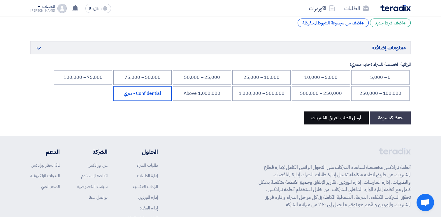
click at [342, 119] on button "أرسل الطلب لفريق المشتريات" at bounding box center [336, 118] width 65 height 13
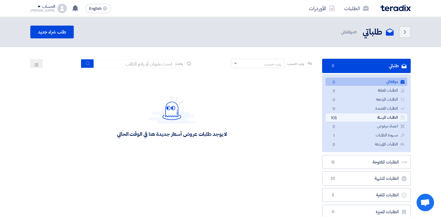
click at [369, 117] on link "الطلبات المرسلة الطلبات المرسلة 105" at bounding box center [366, 118] width 82 height 8
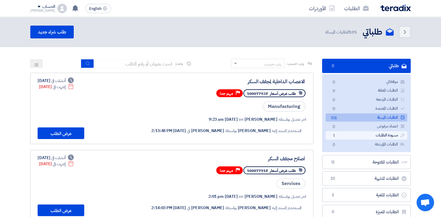
click at [373, 138] on link "[DEMOGRAPHIC_DATA] [DEMOGRAPHIC_DATA] 1" at bounding box center [366, 135] width 82 height 8
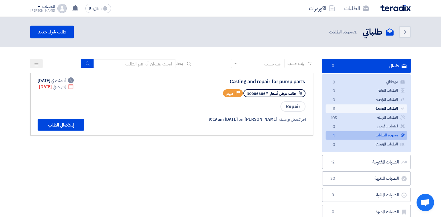
click at [365, 107] on link "الطلبات المعتمدة الطلبات المعتمدة 11" at bounding box center [366, 109] width 82 height 8
